Goal: Information Seeking & Learning: Learn about a topic

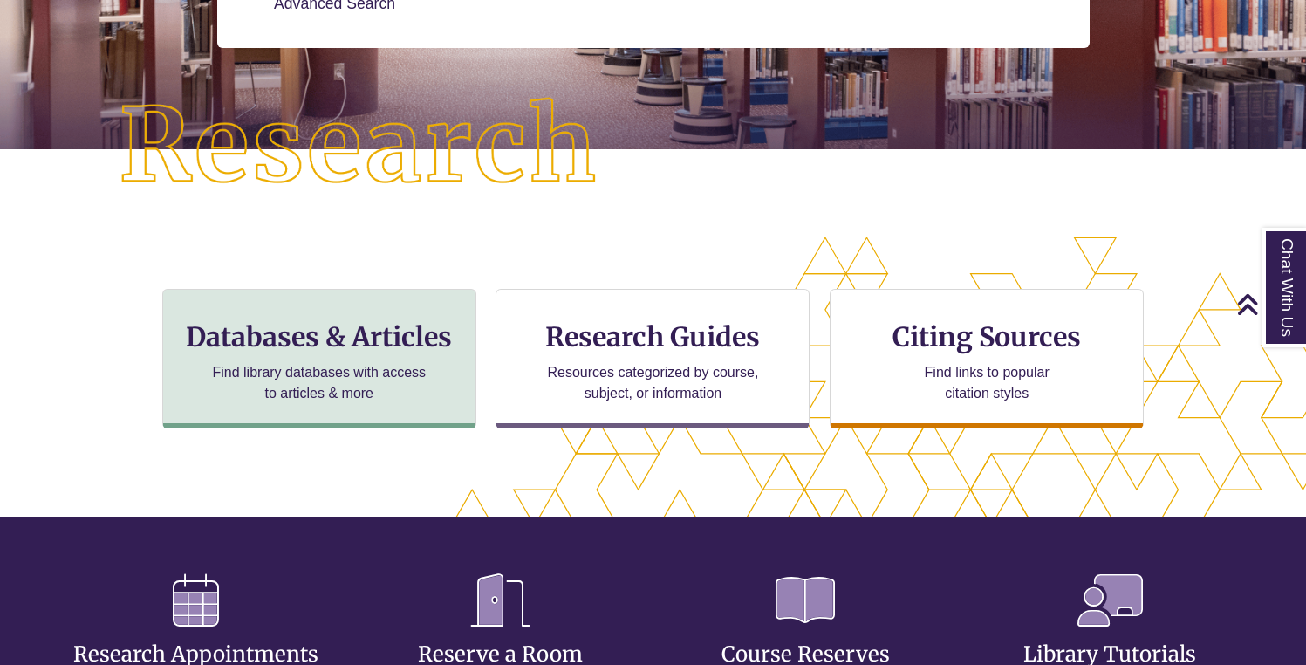
scroll to position [444, 1158]
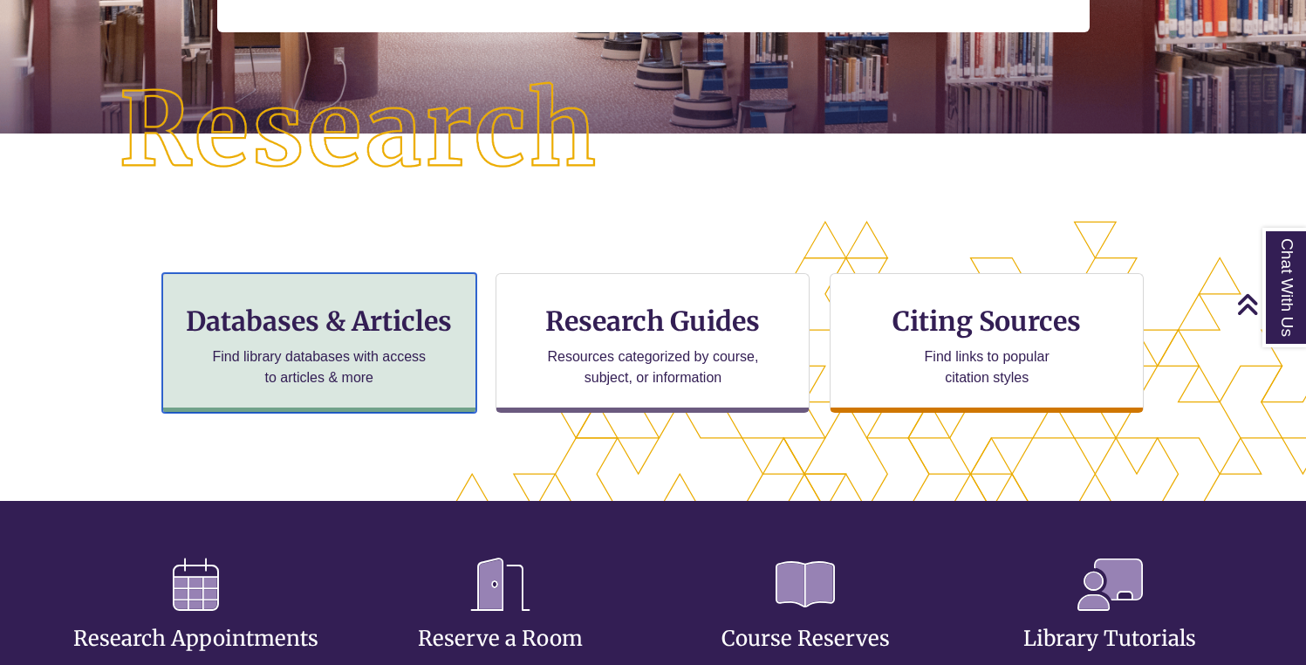
click at [379, 349] on p "Find library databases with access to articles & more" at bounding box center [319, 367] width 228 height 42
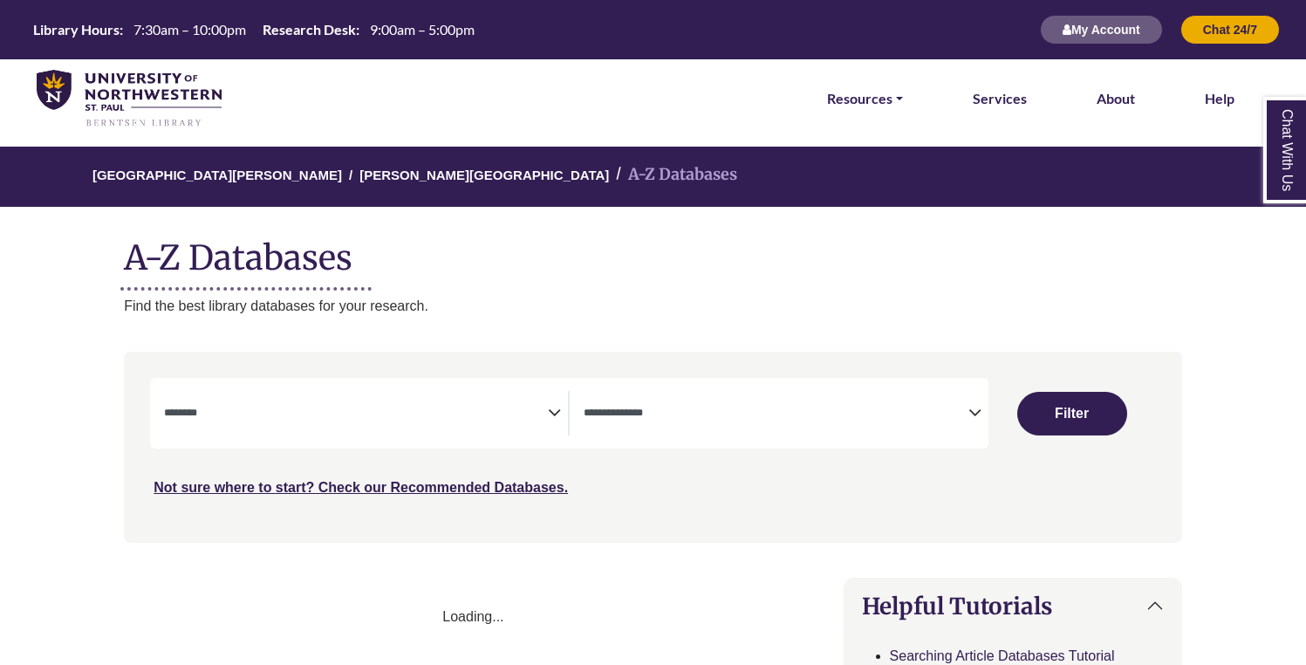
select select "Database Subject Filter"
select select "Database Types Filter"
select select "Database Subject Filter"
select select "Database Types Filter"
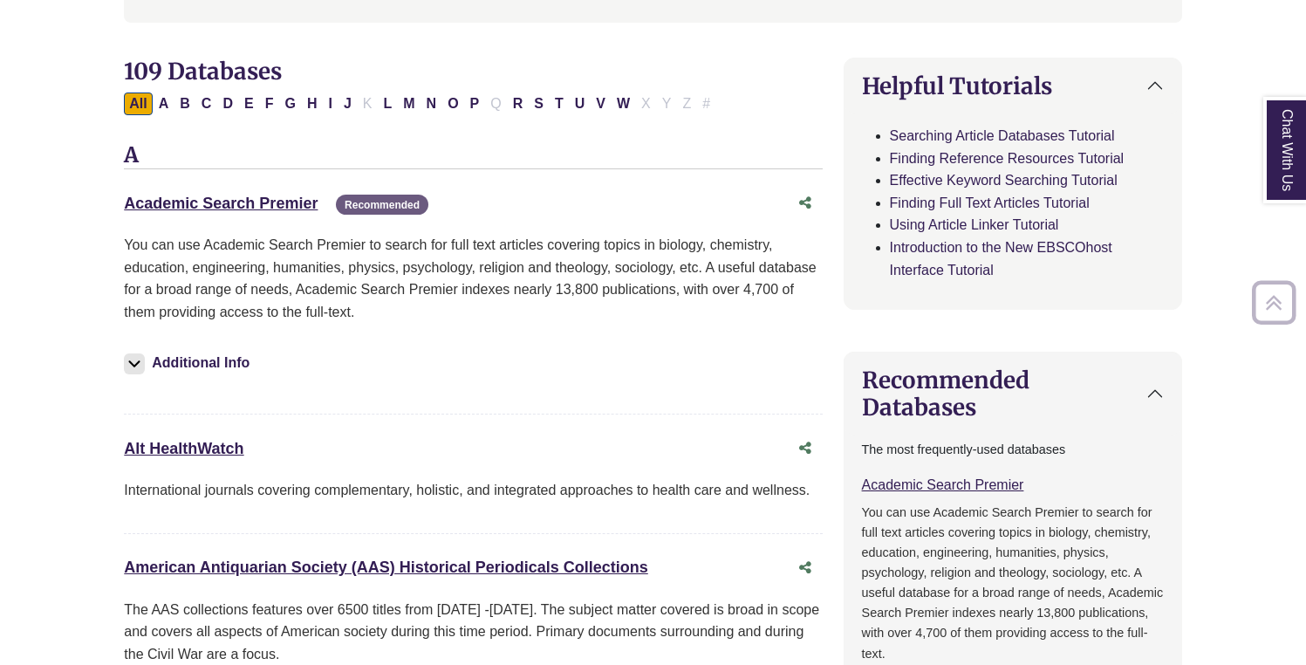
scroll to position [537, 0]
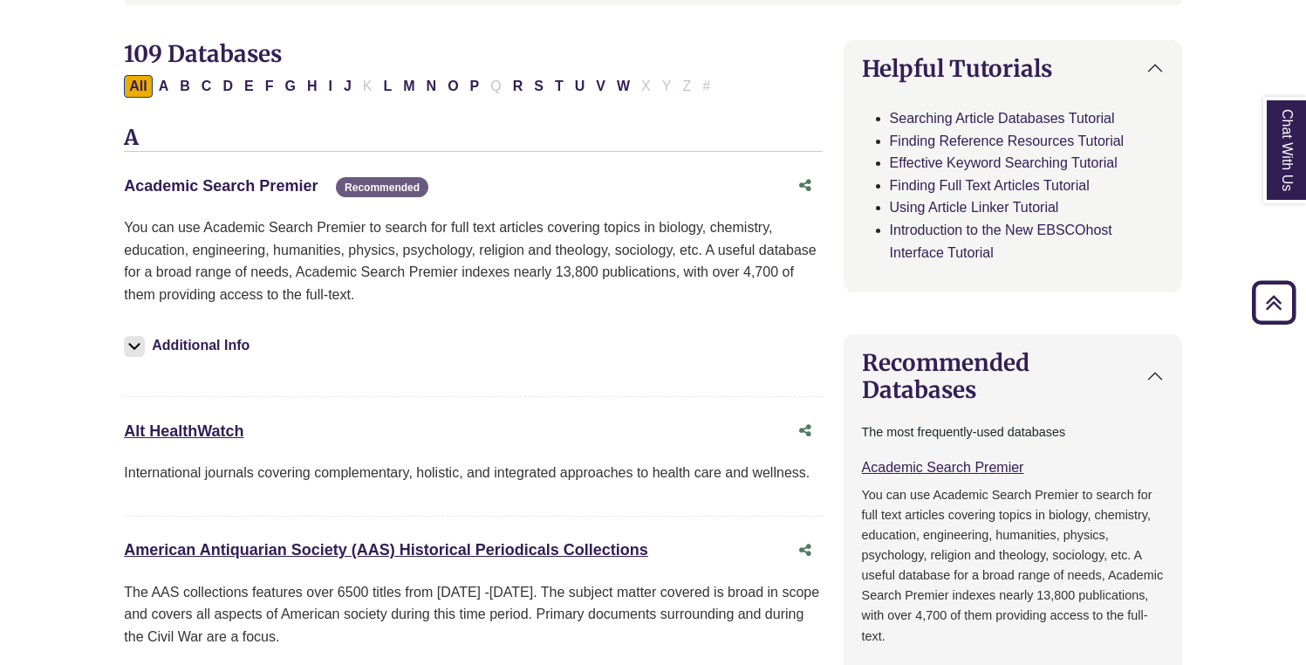
click at [260, 184] on link "Academic Search Premier This link opens in a new window" at bounding box center [221, 185] width 194 height 17
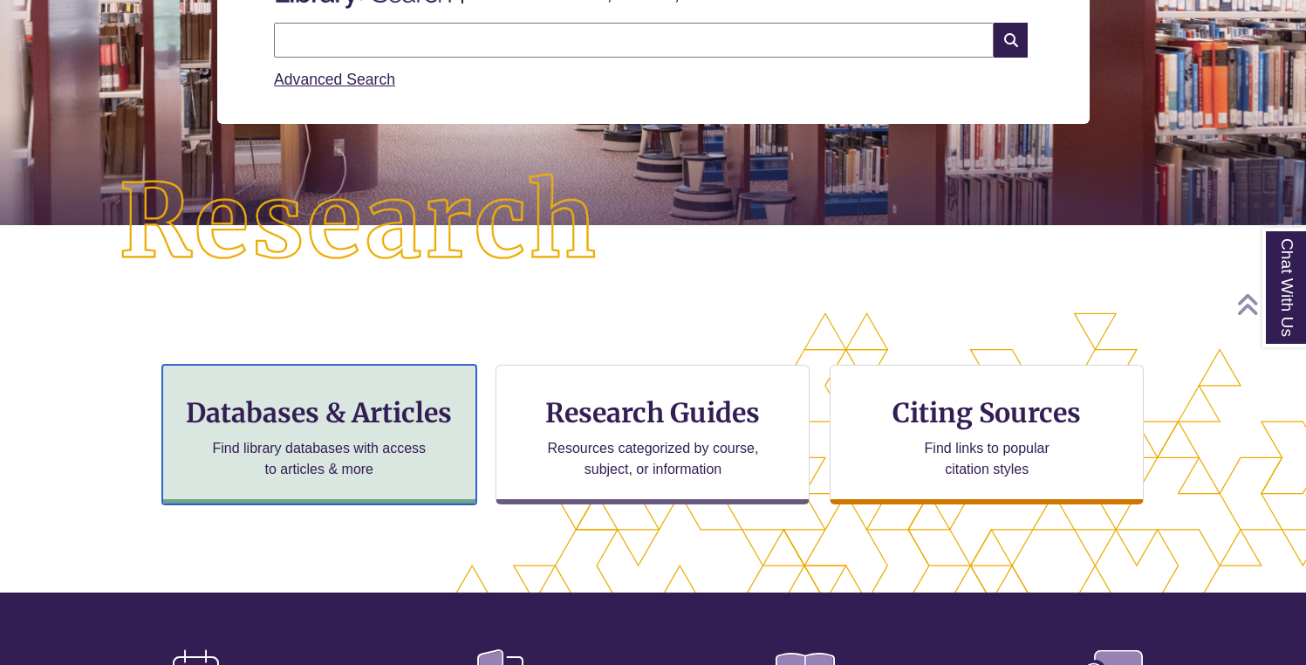
click at [263, 460] on p "Find library databases with access to articles & more" at bounding box center [319, 459] width 228 height 42
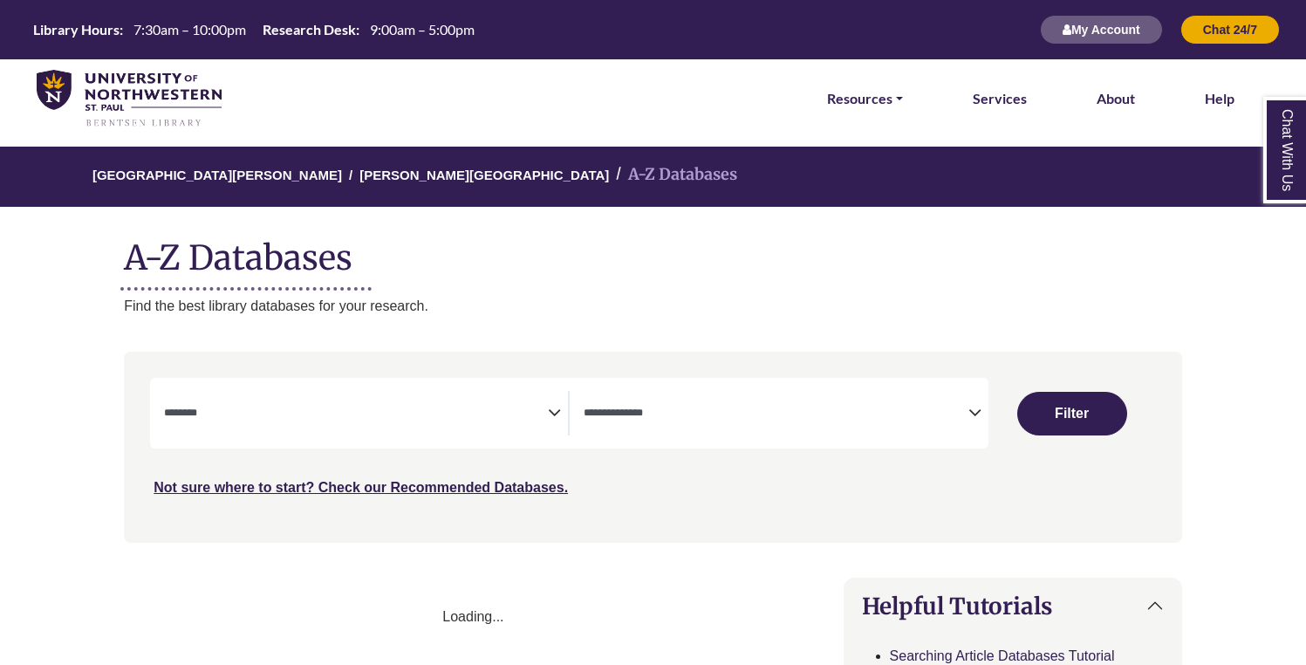
select select "Database Subject Filter"
select select "Database Types Filter"
select select "Database Subject Filter"
select select "Database Types Filter"
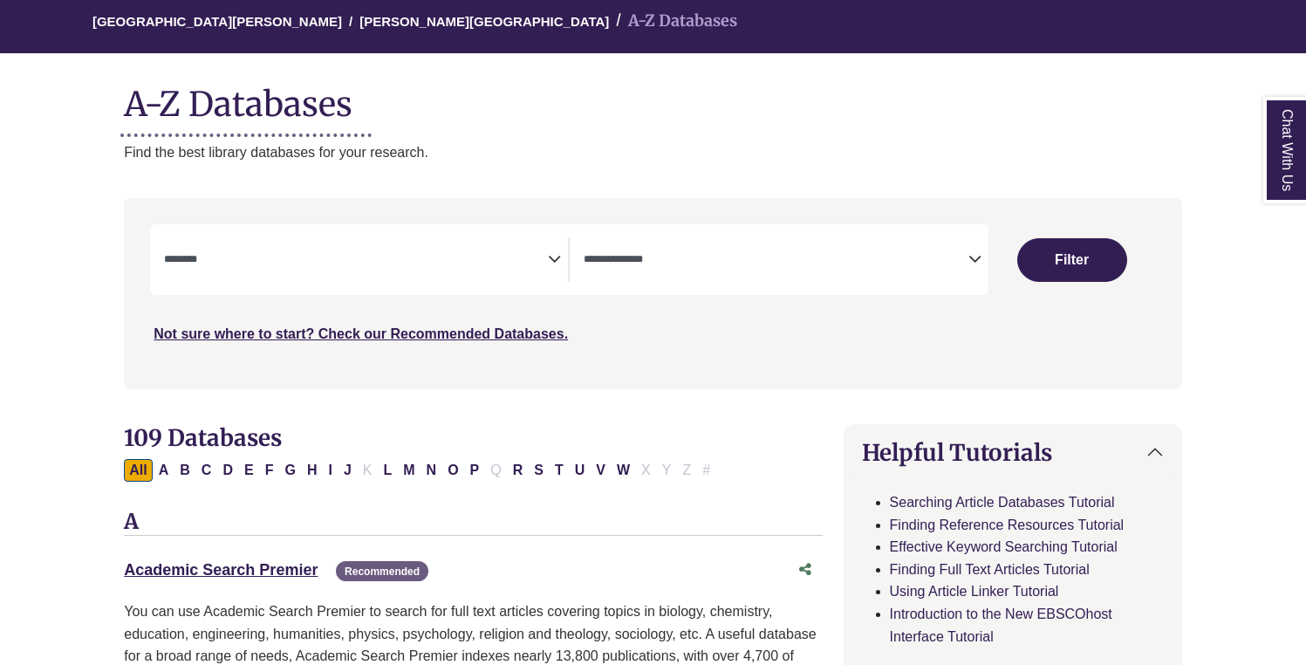
scroll to position [235, 0]
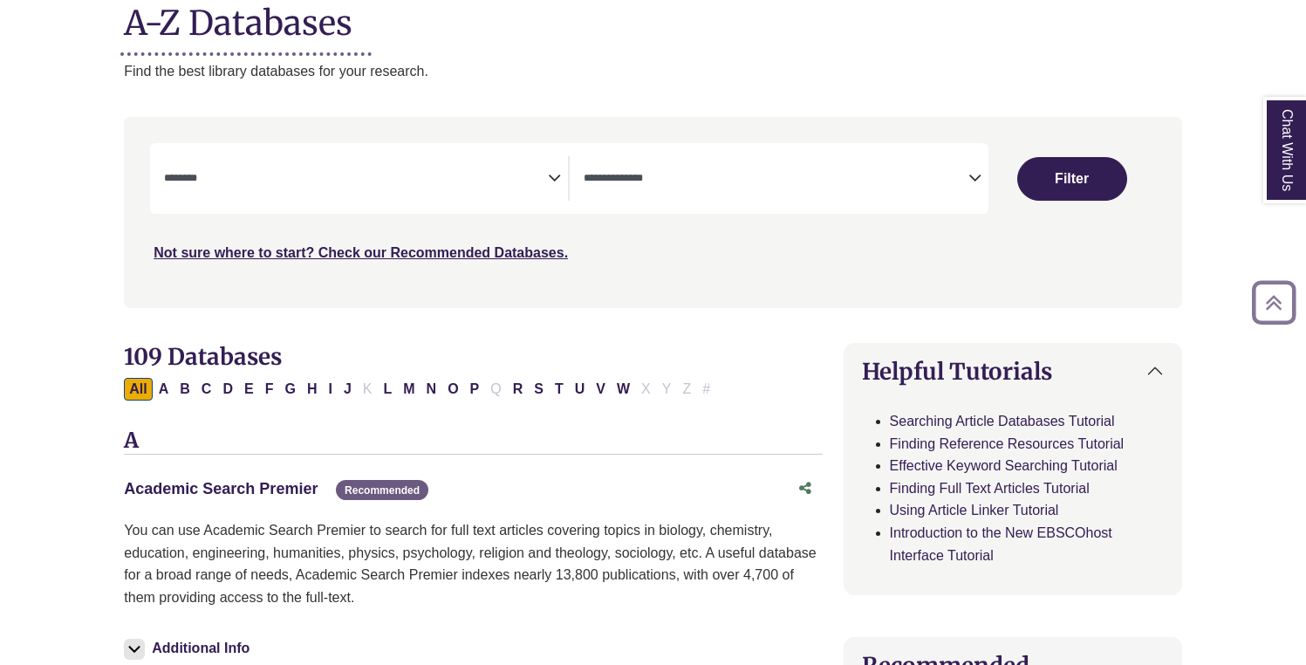
click at [237, 495] on link "Academic Search Premier This link opens in a new window" at bounding box center [221, 488] width 194 height 17
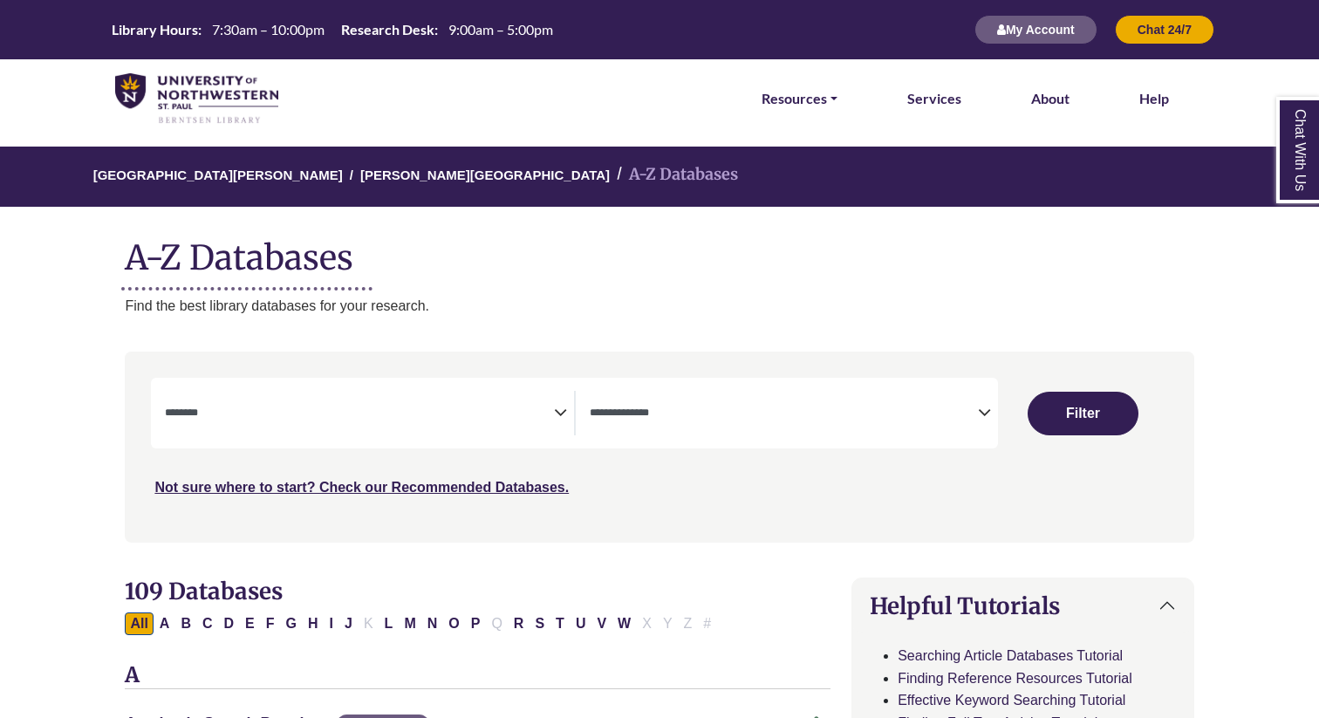
select select "Database Subject Filter"
select select "Database Types Filter"
